Goal: Check status: Check status

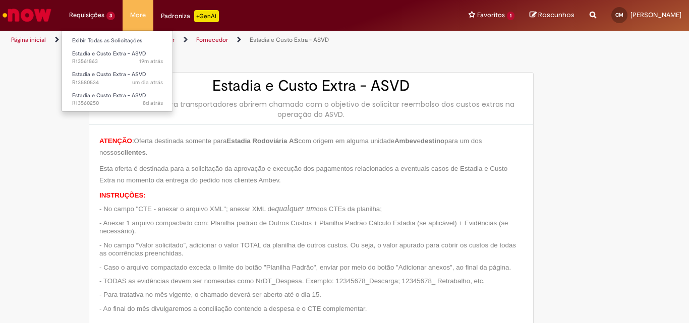
type input "**********"
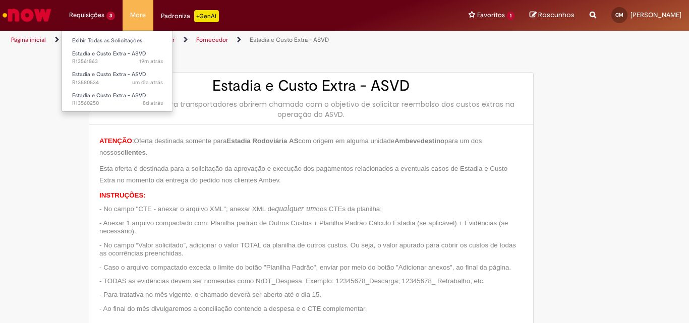
type input "**********"
click at [86, 13] on li "Requisições 3 Exibir Todas as Solicitações Estadia e Custo Extra - ASVD 19m atr…" at bounding box center [92, 15] width 61 height 30
click at [91, 36] on link "Exibir Todas as Solicitações" at bounding box center [117, 40] width 111 height 11
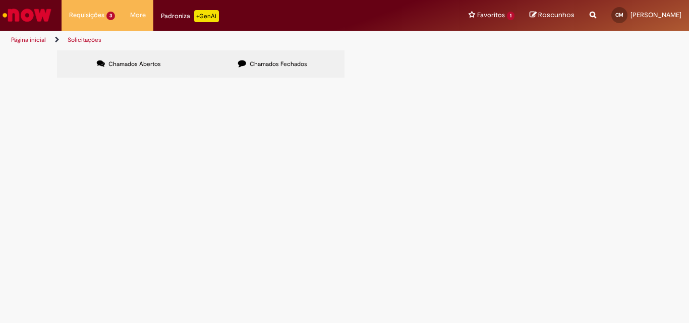
click at [0, 0] on span "Estadia e Custo Extra - ASVD" at bounding box center [0, 0] width 0 height 0
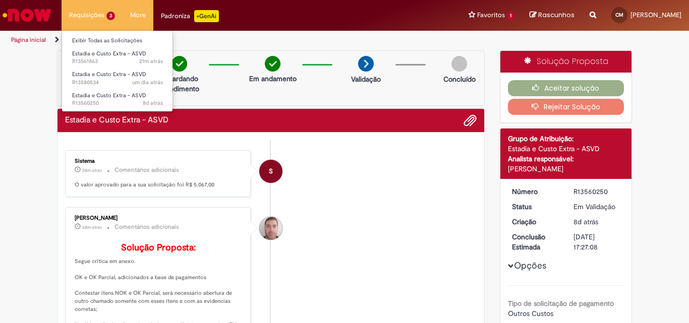
click at [91, 9] on li "Requisições 3 Exibir Todas as Solicitações Estadia e Custo Extra - ASVD 21m atr…" at bounding box center [92, 15] width 61 height 30
click at [98, 43] on link "Exibir Todas as Solicitações" at bounding box center [117, 40] width 111 height 11
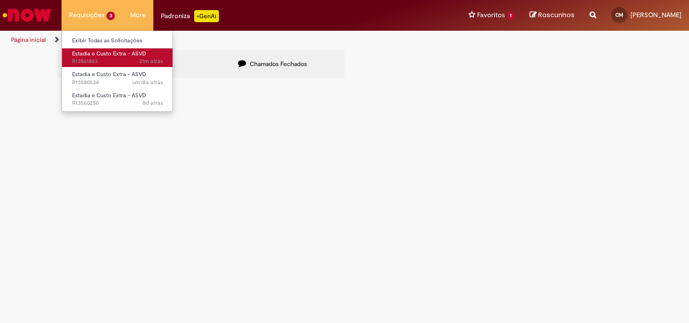
click at [105, 55] on span "Estadia e Custo Extra - ASVD" at bounding box center [109, 54] width 74 height 8
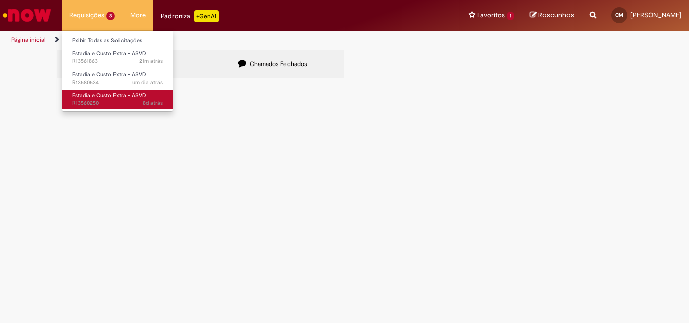
click at [107, 96] on span "Estadia e Custo Extra - ASVD" at bounding box center [109, 96] width 74 height 8
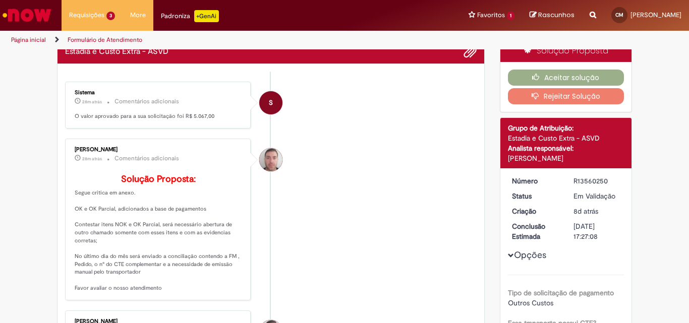
scroll to position [69, 0]
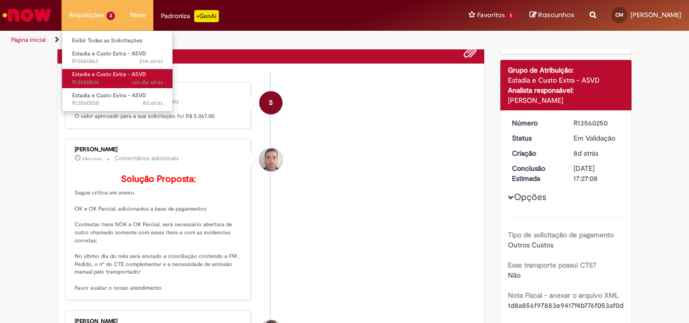
click at [103, 80] on span "um dia atrás um dia atrás R13580534" at bounding box center [117, 83] width 91 height 8
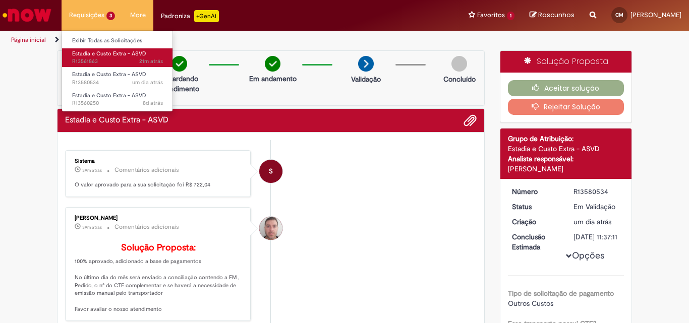
click at [93, 53] on span "Estadia e Custo Extra - ASVD" at bounding box center [109, 54] width 74 height 8
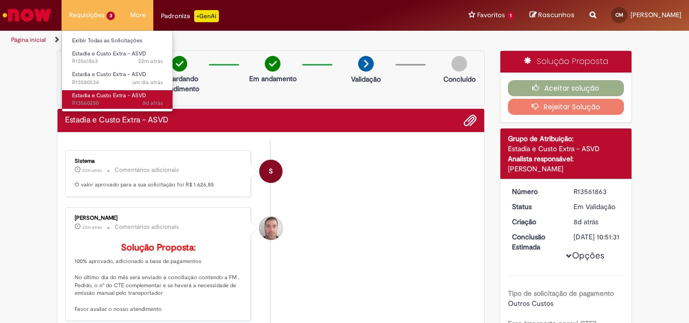
click at [81, 97] on span "Estadia e Custo Extra - ASVD" at bounding box center [109, 96] width 74 height 8
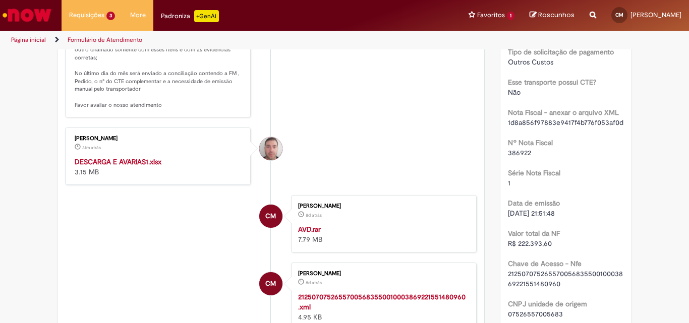
scroll to position [202, 0]
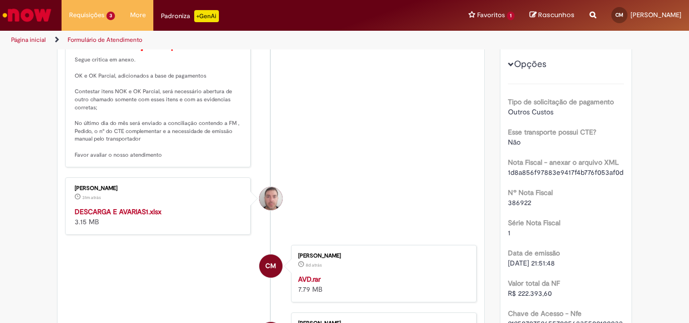
click at [106, 216] on strong "DESCARGA E AVARIAS1.xlsx" at bounding box center [118, 211] width 87 height 9
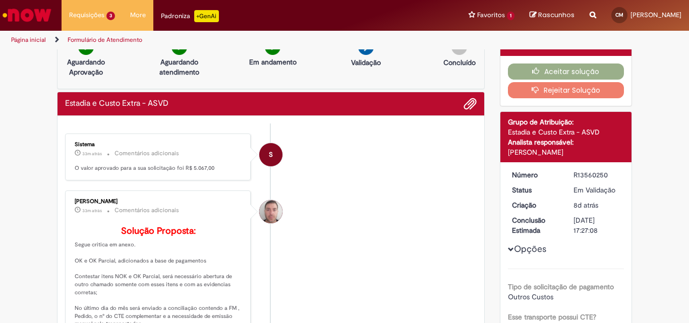
scroll to position [0, 0]
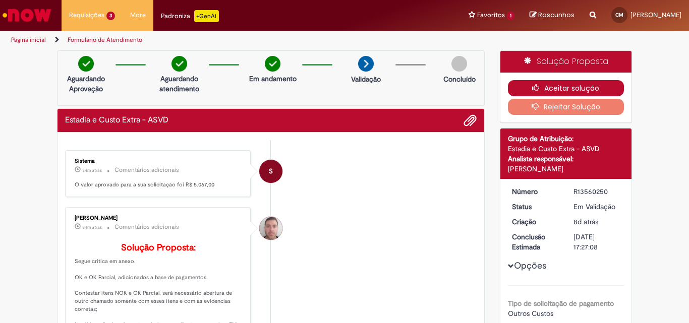
click at [580, 88] on button "Aceitar solução" at bounding box center [566, 88] width 116 height 16
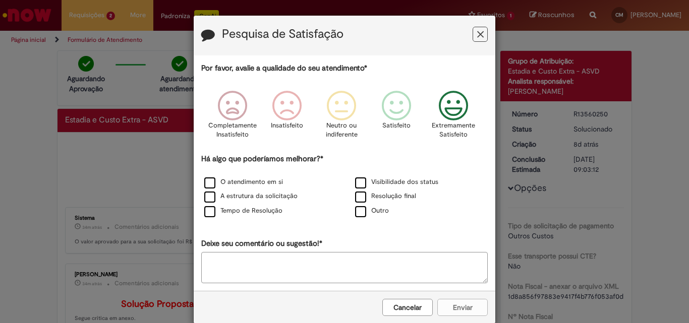
click at [442, 116] on icon "Feedback" at bounding box center [454, 106] width 38 height 30
click at [357, 216] on label "Outro" at bounding box center [372, 211] width 34 height 10
click at [329, 281] on textarea "Deixe seu comentário ou sugestão!*" at bounding box center [344, 267] width 286 height 31
type textarea "***"
click at [473, 309] on button "Enviar" at bounding box center [462, 307] width 50 height 17
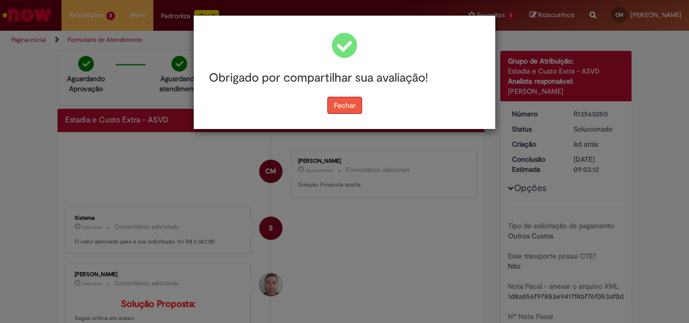
click at [336, 107] on button "Fechar" at bounding box center [344, 105] width 35 height 17
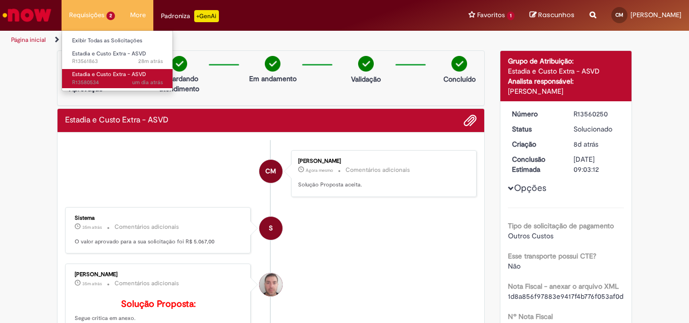
click at [94, 71] on span "Estadia e Custo Extra - ASVD" at bounding box center [109, 75] width 74 height 8
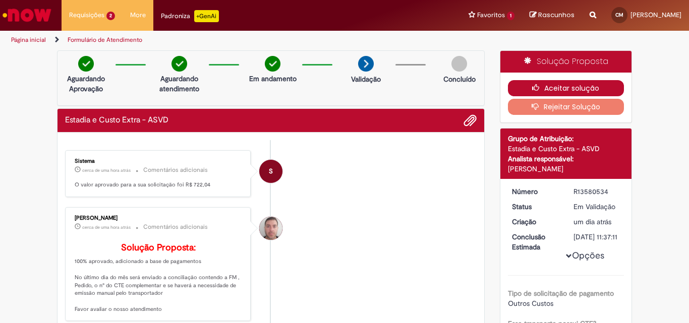
click at [551, 90] on button "Aceitar solução" at bounding box center [566, 88] width 116 height 16
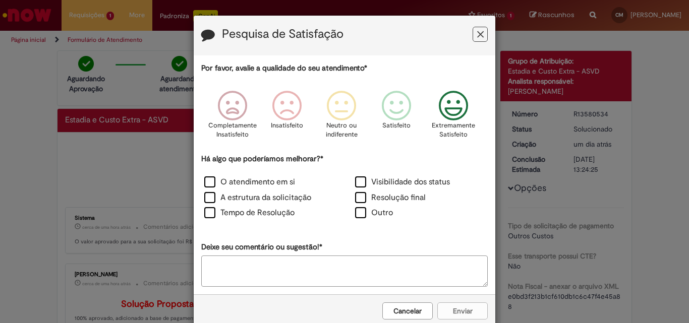
click at [454, 109] on icon "Feedback" at bounding box center [454, 106] width 38 height 30
click at [356, 214] on label "Outro" at bounding box center [374, 213] width 38 height 12
click at [320, 272] on textarea "Deixe seu comentário ou sugestão!*" at bounding box center [344, 271] width 286 height 31
type textarea "***"
click at [469, 313] on button "Enviar" at bounding box center [462, 310] width 50 height 17
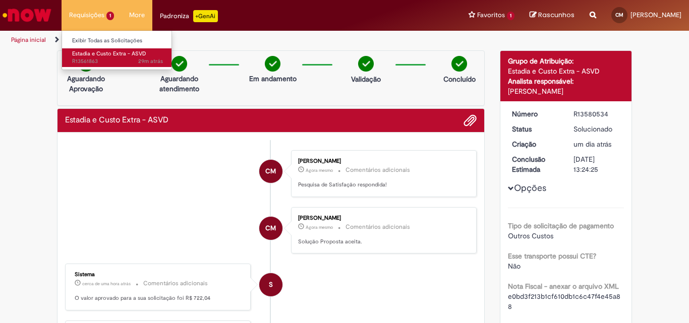
click at [92, 54] on span "Estadia e Custo Extra - ASVD" at bounding box center [109, 54] width 74 height 8
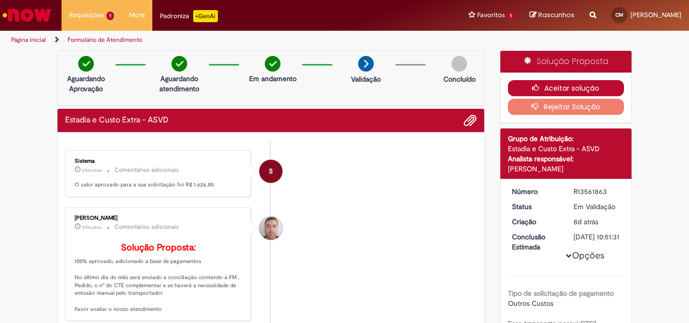
click at [556, 88] on button "Aceitar solução" at bounding box center [566, 88] width 116 height 16
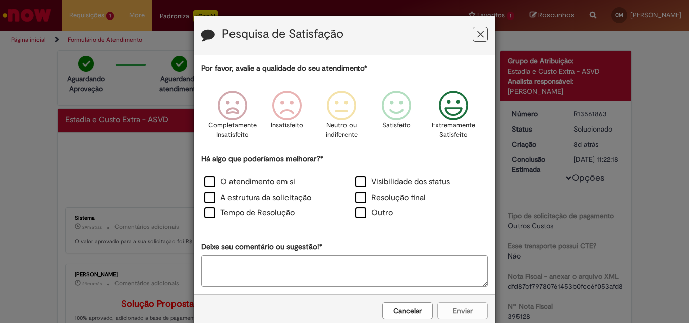
click at [440, 105] on icon "Feedback" at bounding box center [454, 106] width 38 height 30
click at [355, 219] on label "Outro" at bounding box center [374, 213] width 38 height 12
click at [309, 271] on textarea "Deixe seu comentário ou sugestão!*" at bounding box center [344, 271] width 286 height 31
type textarea "***"
click at [461, 304] on button "Enviar" at bounding box center [462, 310] width 50 height 17
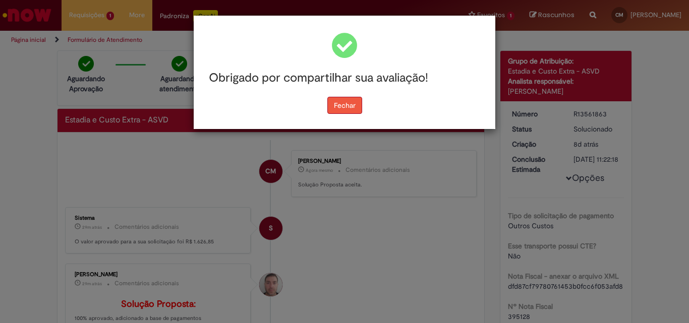
click at [349, 107] on button "Fechar" at bounding box center [344, 105] width 35 height 17
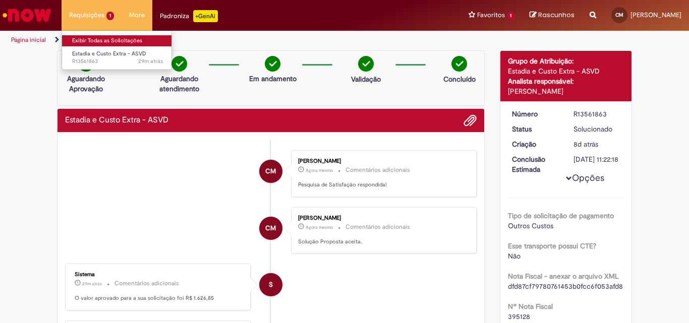
click at [95, 42] on link "Exibir Todas as Solicitações" at bounding box center [117, 40] width 111 height 11
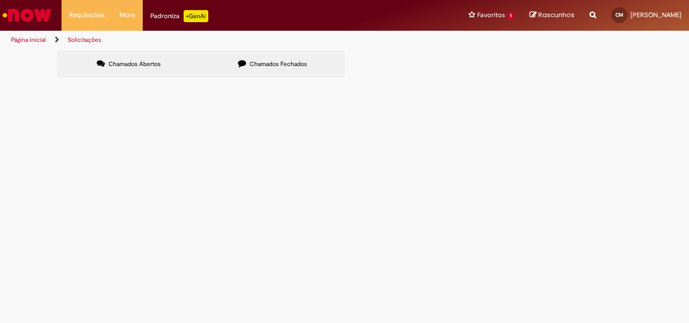
click at [266, 61] on span "Chamados Fechados" at bounding box center [278, 64] width 57 height 8
click at [135, 64] on span "Chamados Abertos" at bounding box center [134, 64] width 52 height 8
